Goal: Use online tool/utility

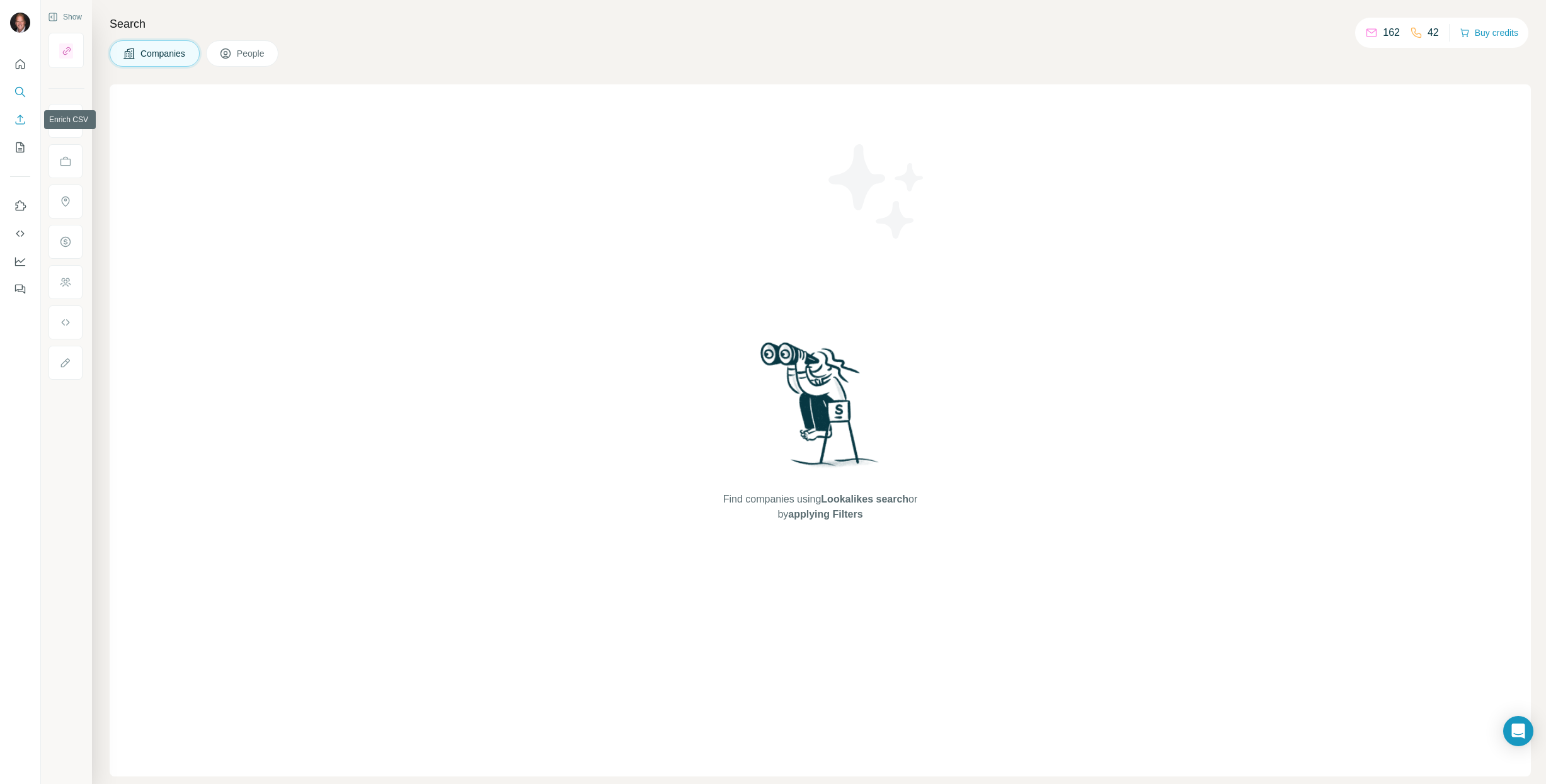
click at [17, 114] on icon "Enrich CSV" at bounding box center [20, 119] width 13 height 13
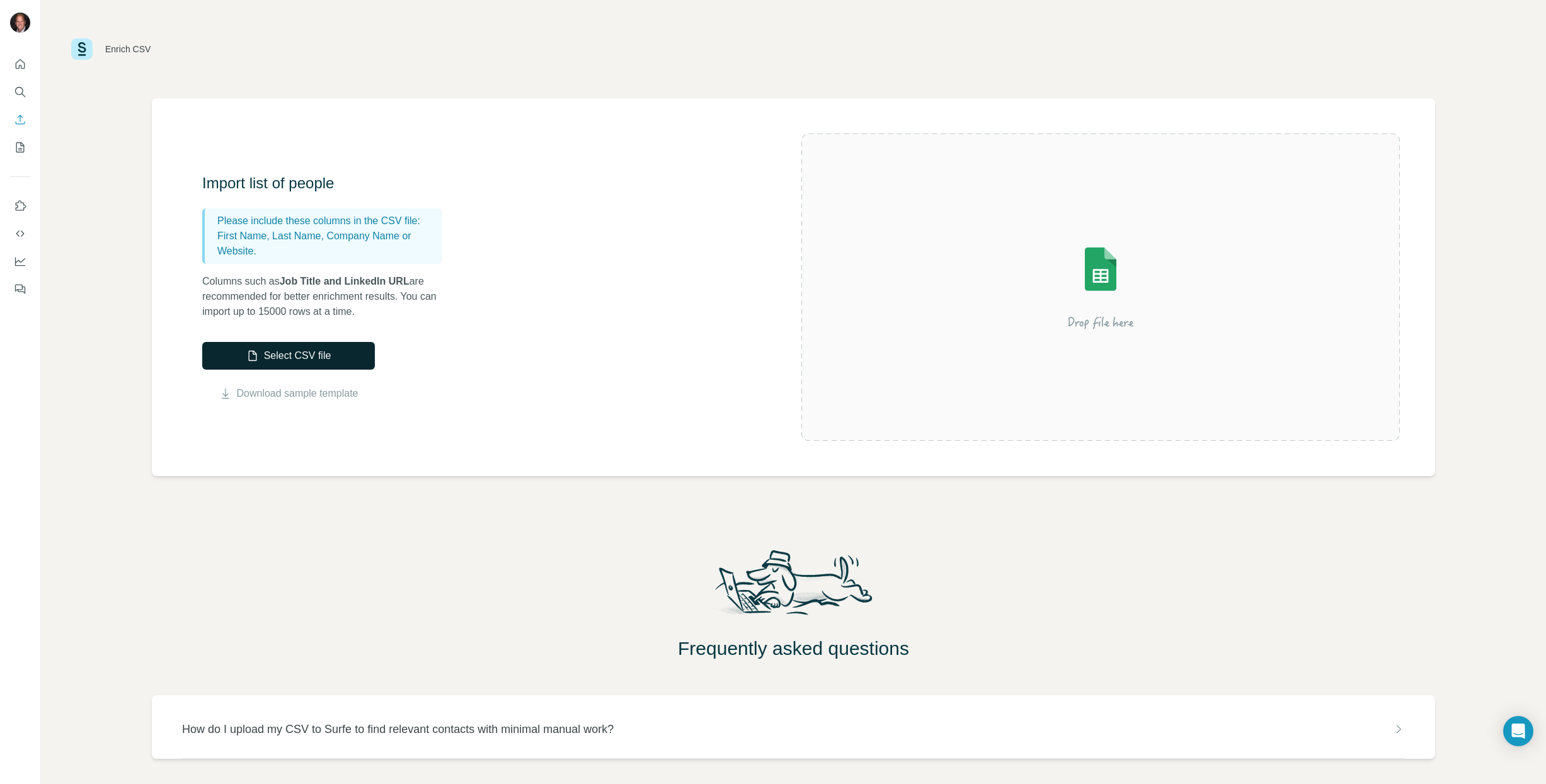
click at [284, 365] on button "Select CSV file" at bounding box center [289, 356] width 173 height 27
click at [283, 357] on button "Select CSV file" at bounding box center [289, 356] width 173 height 27
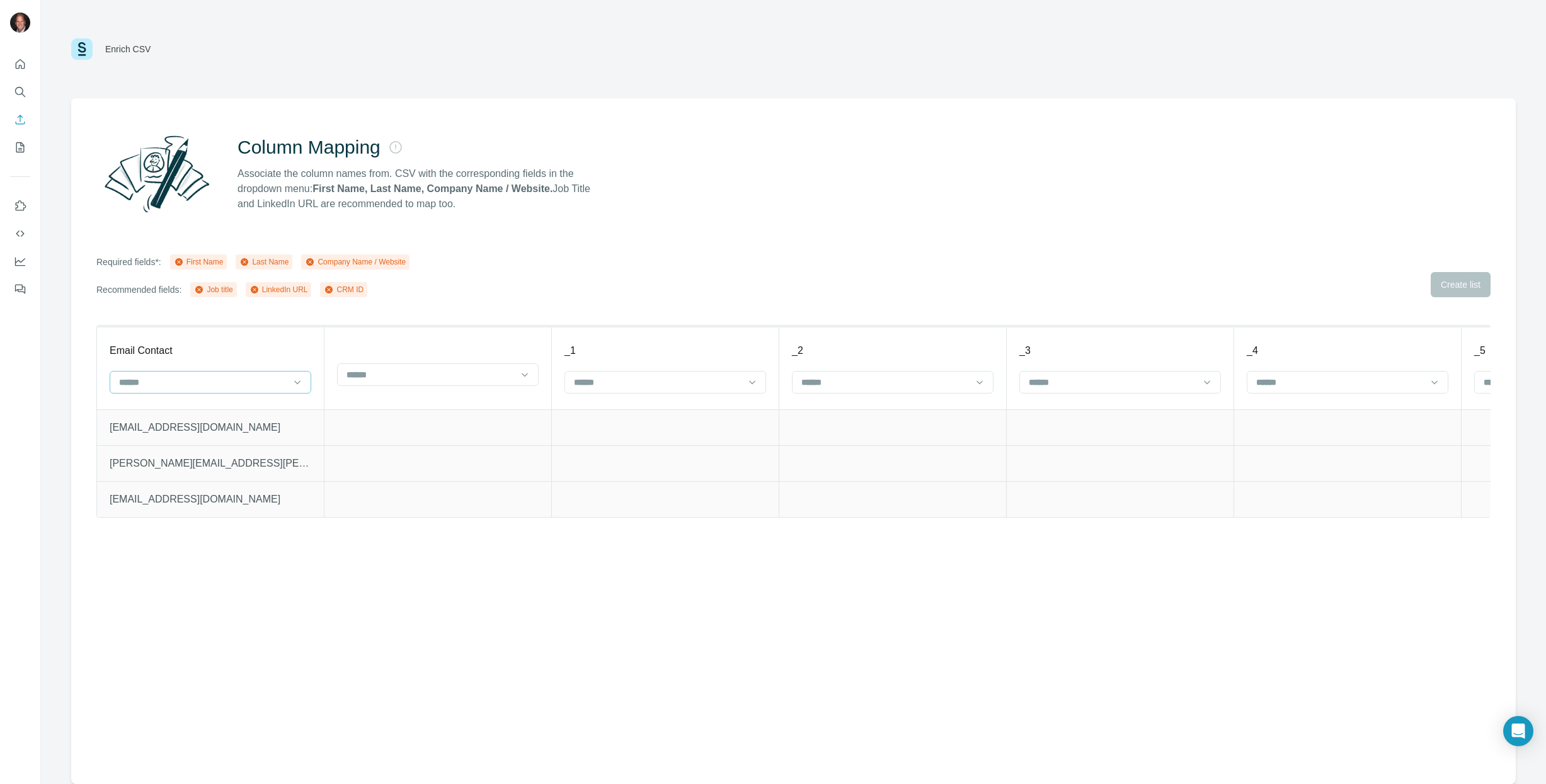
click at [269, 382] on input at bounding box center [203, 382] width 170 height 14
click at [499, 295] on div "Required fields*: First Name Last Name Company Name / Website Recommended field…" at bounding box center [794, 275] width 1394 height 43
click at [229, 380] on input at bounding box center [203, 382] width 170 height 14
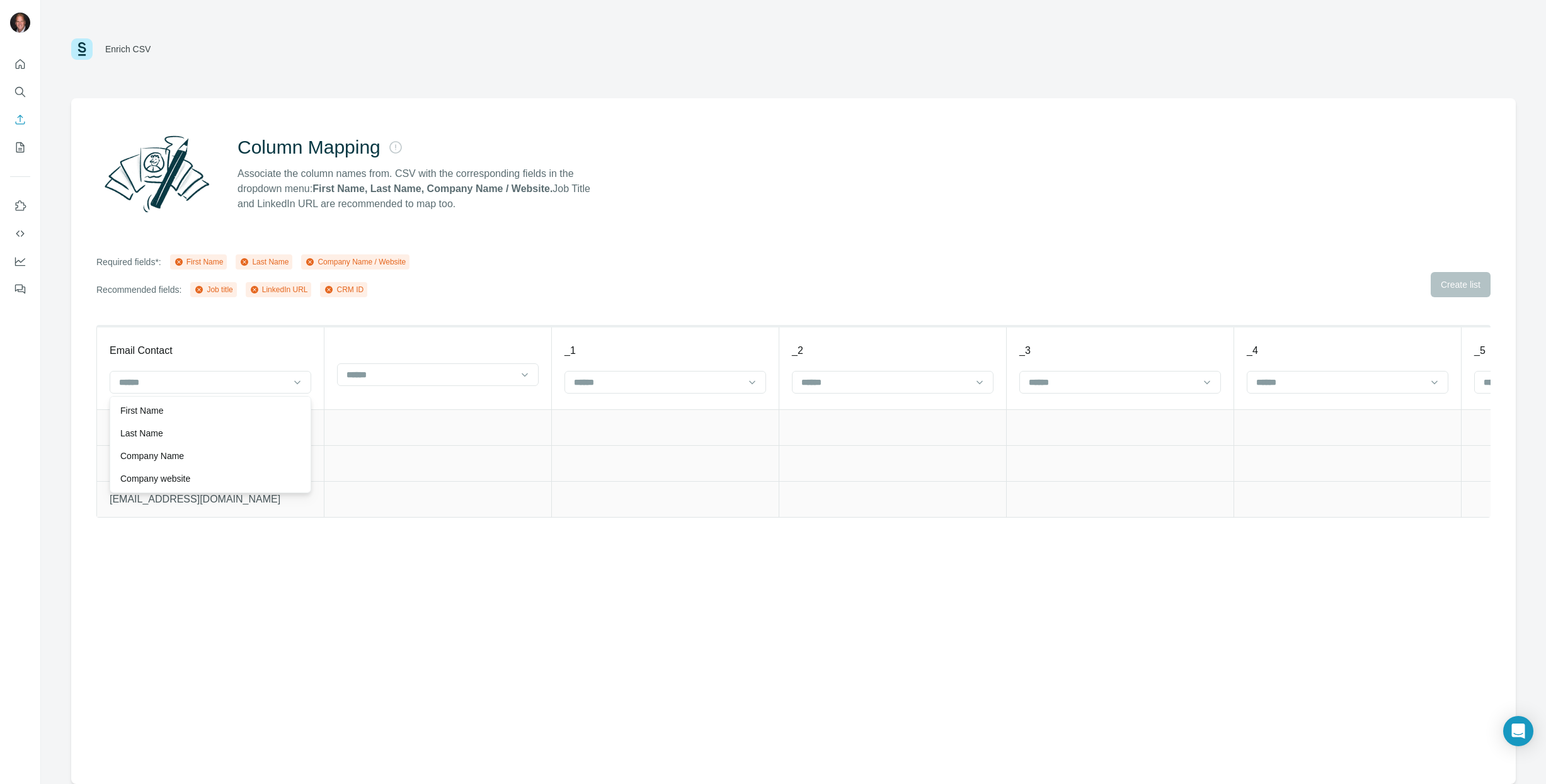
drag, startPoint x: 259, startPoint y: 662, endPoint x: 253, endPoint y: 660, distance: 6.3
click at [259, 662] on div "Column Mapping Associate the column names from. CSV with the corresponding fiel…" at bounding box center [794, 441] width 1445 height 686
